Goal: Find specific page/section: Find specific page/section

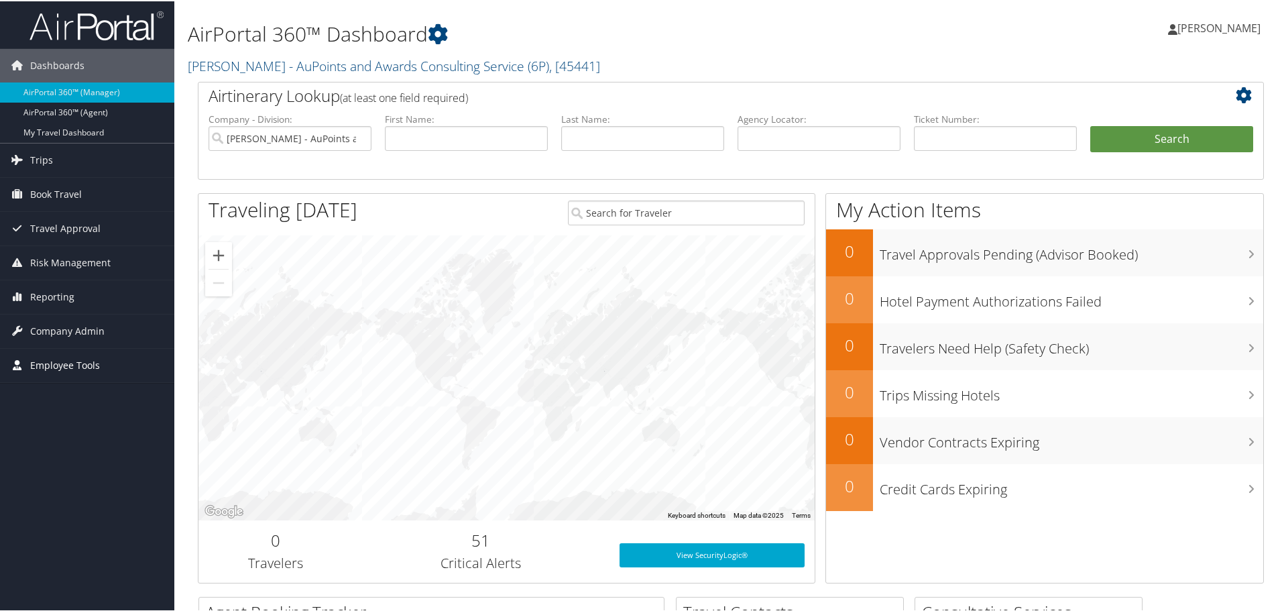
click at [55, 363] on span "Employee Tools" at bounding box center [65, 364] width 70 height 34
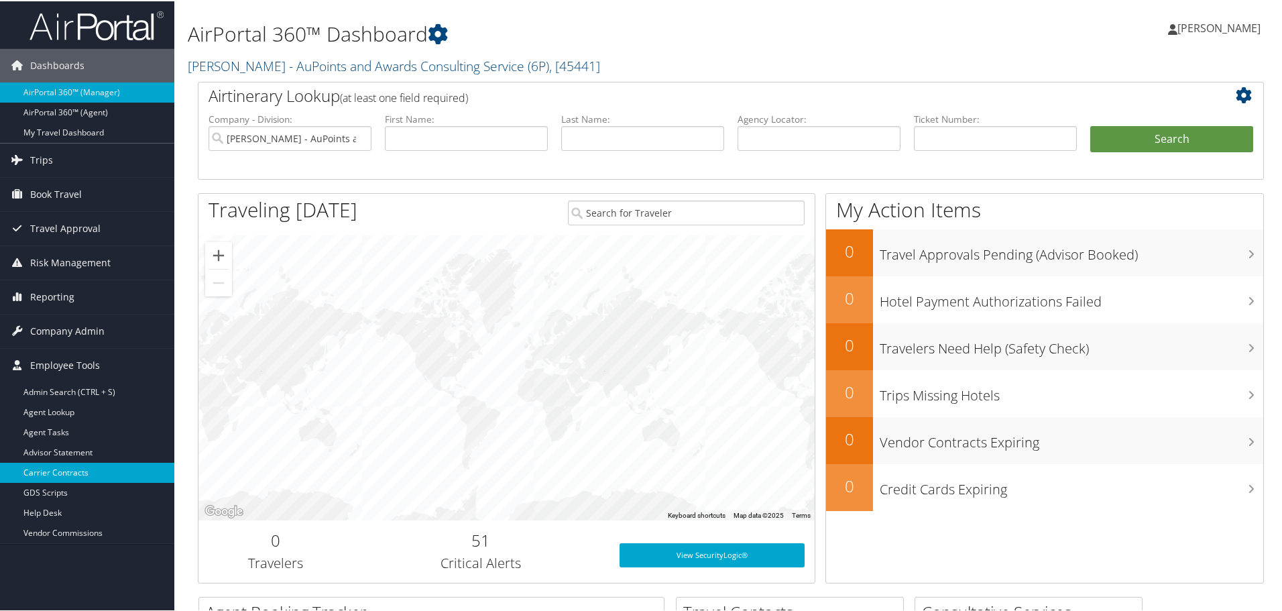
click at [64, 465] on link "Carrier Contracts" at bounding box center [87, 471] width 174 height 20
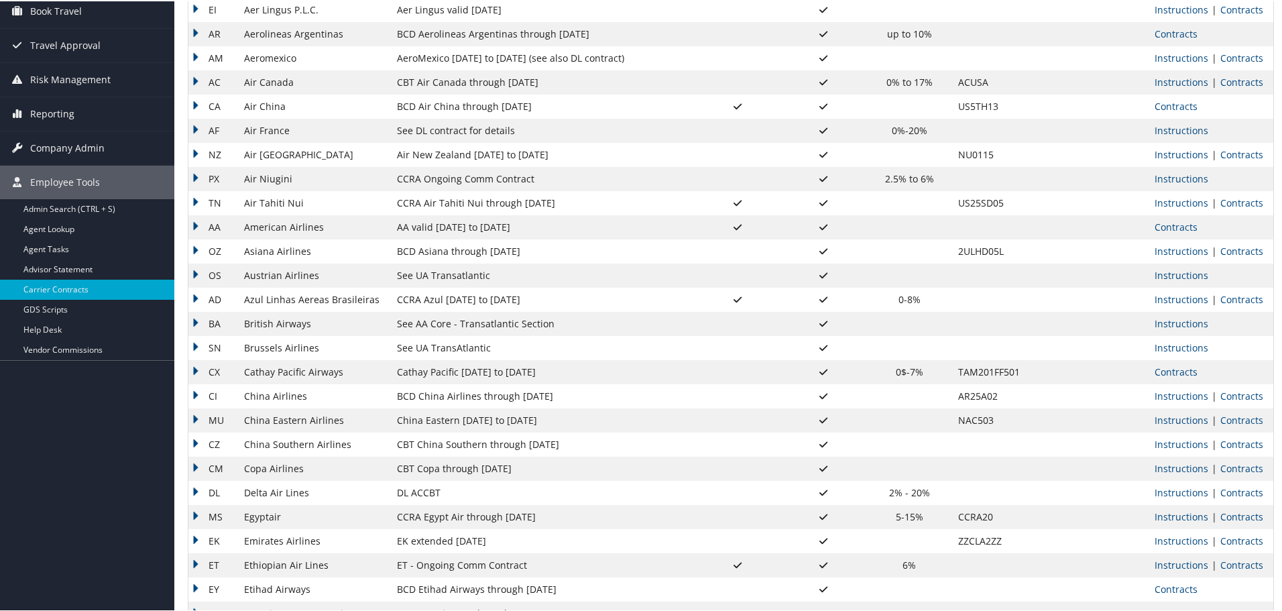
scroll to position [268, 0]
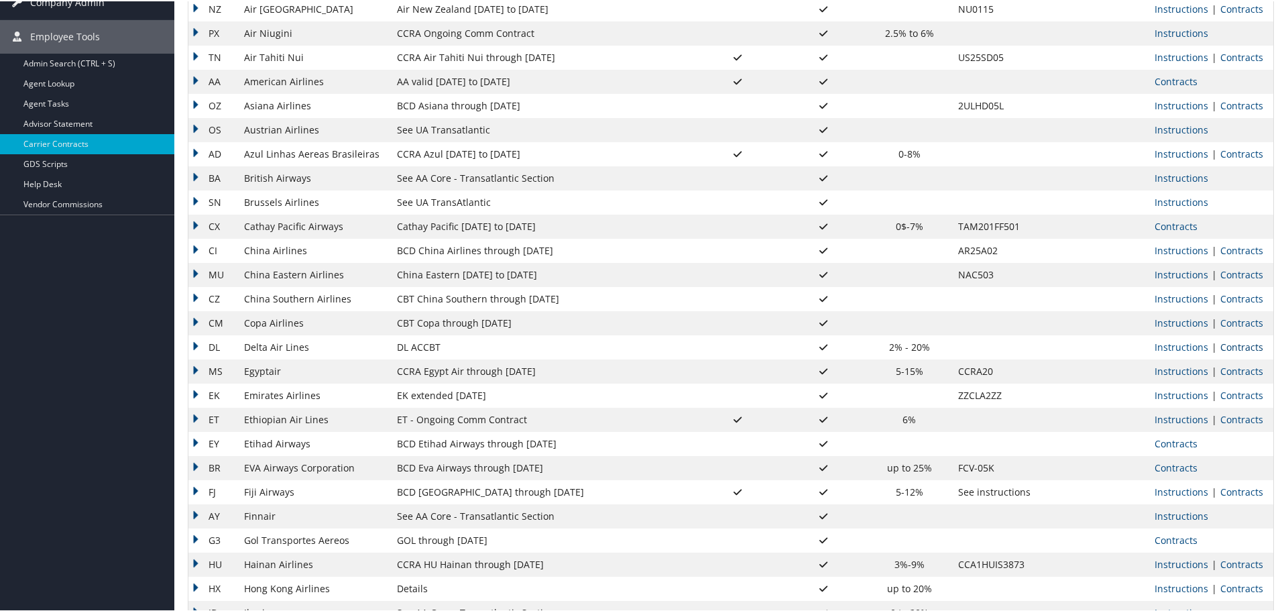
click at [1249, 349] on link "Contracts" at bounding box center [1241, 345] width 43 height 13
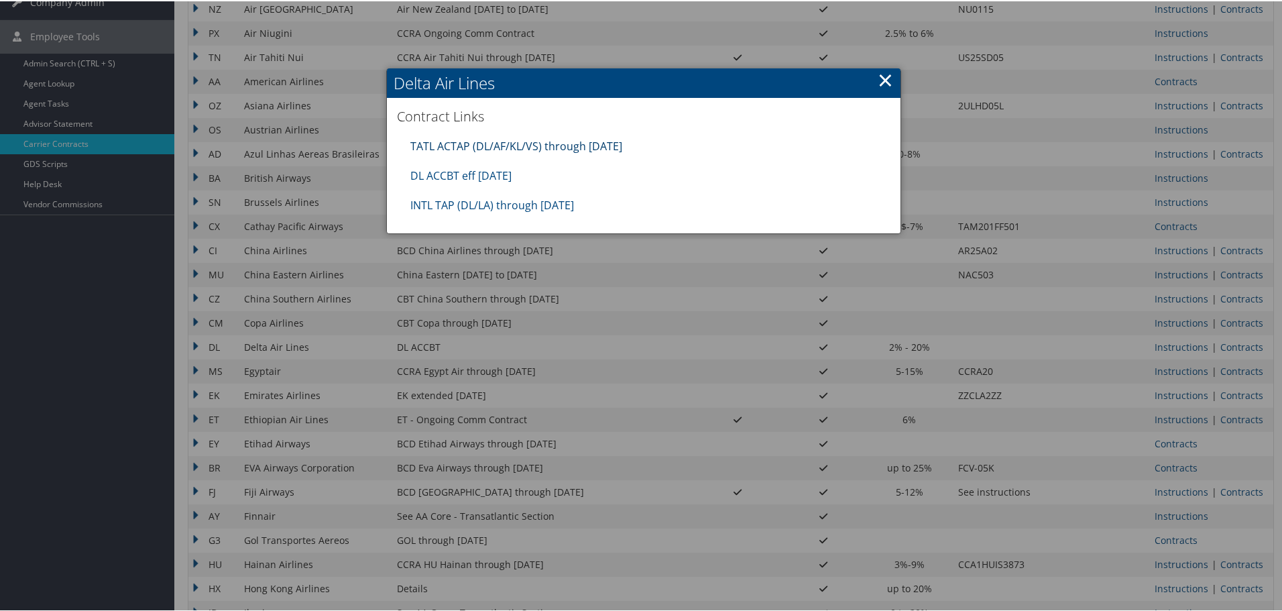
click at [491, 150] on link "TATL ACTAP (DL/AF/KL/VS) through 06.30.26" at bounding box center [516, 144] width 212 height 15
click at [463, 171] on link "DL ACCBT eff Aug 2025" at bounding box center [460, 174] width 101 height 15
